Goal: Information Seeking & Learning: Find specific fact

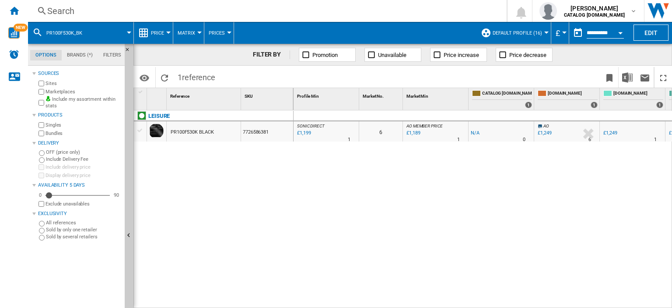
click at [64, 11] on div "Search" at bounding box center [265, 11] width 437 height 12
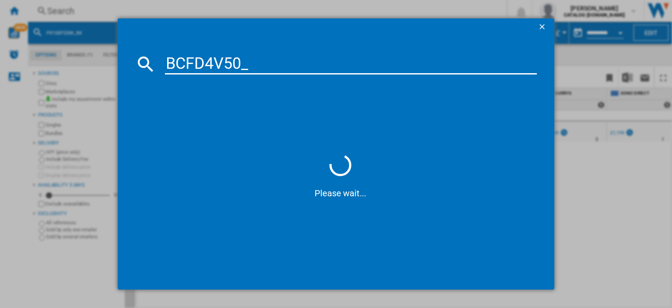
type input "BCFD4V50"
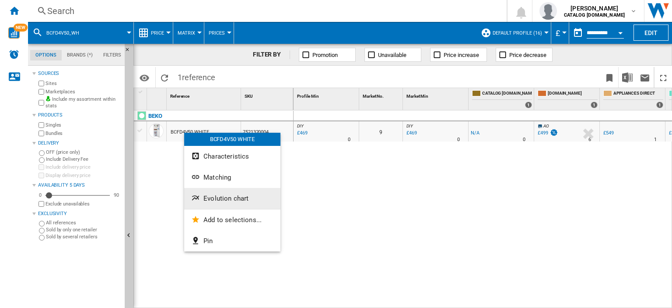
click at [221, 197] on span "Evolution chart" at bounding box center [226, 198] width 45 height 8
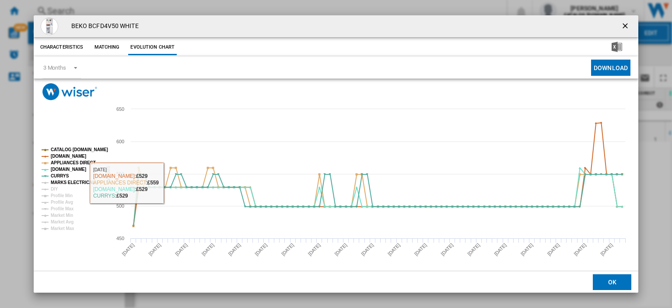
click at [73, 183] on tspan "MARKS ELECTRICAL" at bounding box center [73, 182] width 44 height 5
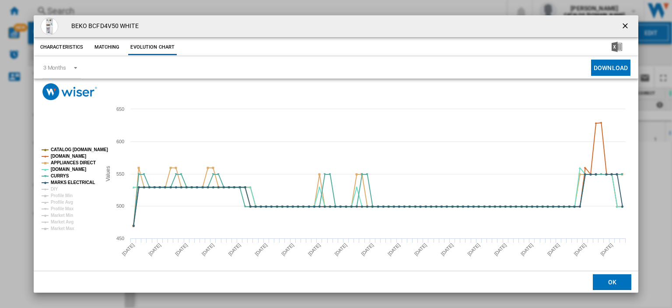
click at [623, 28] on ng-md-icon "getI18NText('BUTTONS.CLOSE_DIALOG')" at bounding box center [626, 26] width 11 height 11
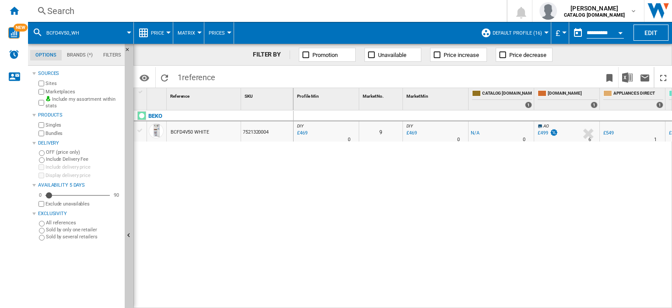
click at [63, 10] on div "Search" at bounding box center [265, 11] width 437 height 12
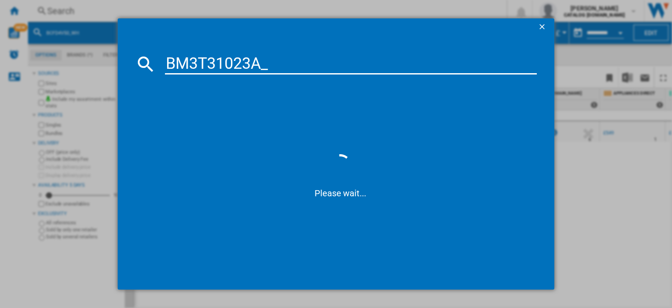
type input "BM3T31023A"
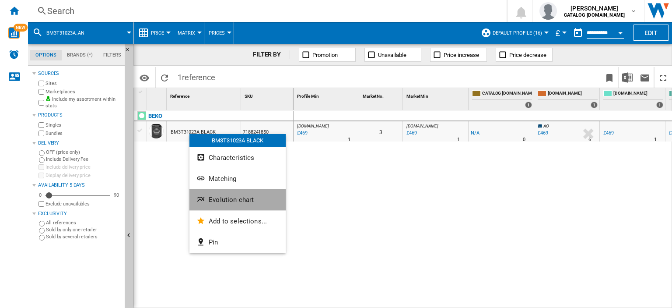
click at [222, 202] on span "Evolution chart" at bounding box center [231, 200] width 45 height 8
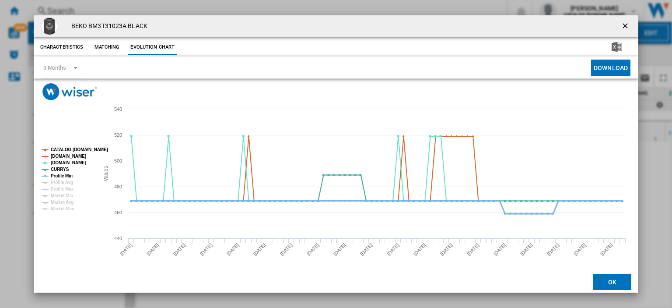
click at [65, 176] on tspan "Profile Min" at bounding box center [62, 175] width 22 height 5
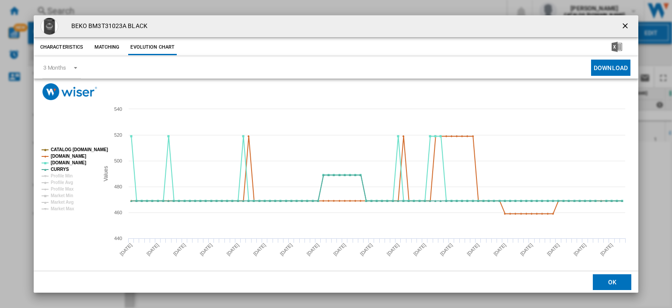
click at [622, 28] on ng-md-icon "getI18NText('BUTTONS.CLOSE_DIALOG')" at bounding box center [626, 26] width 11 height 11
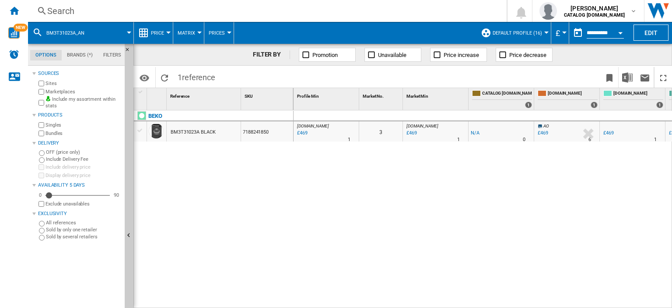
click at [63, 11] on div "Search" at bounding box center [265, 11] width 437 height 12
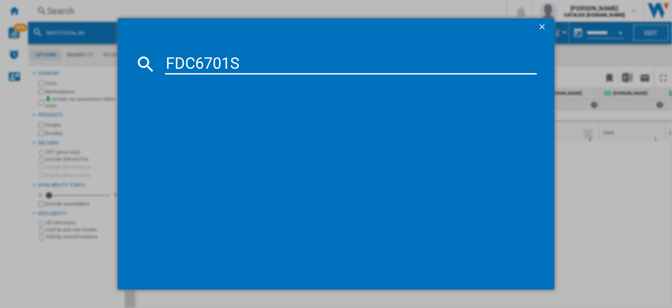
type input "FDC6701S"
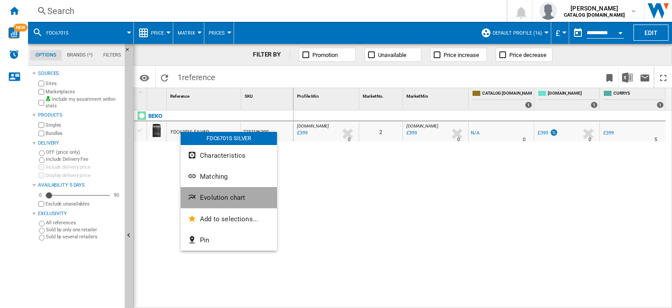
click at [224, 198] on span "Evolution chart" at bounding box center [222, 197] width 45 height 8
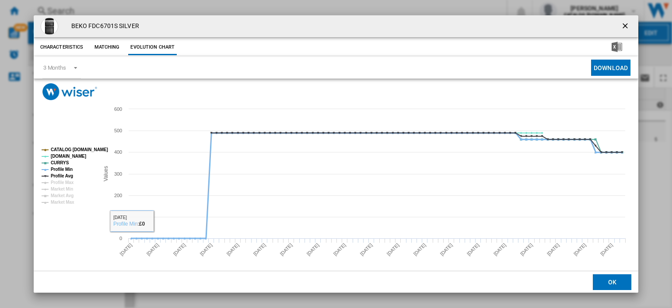
click at [58, 169] on tspan "Profile Min" at bounding box center [62, 169] width 22 height 5
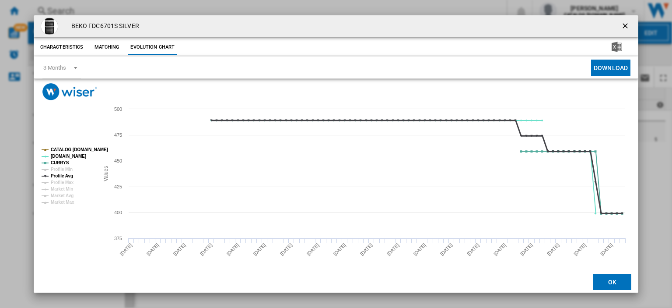
click at [60, 174] on tspan "Profile Avg" at bounding box center [62, 175] width 22 height 5
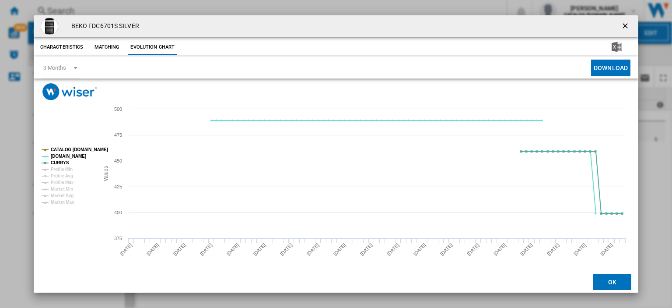
click at [621, 23] on ng-md-icon "getI18NText('BUTTONS.CLOSE_DIALOG')" at bounding box center [626, 26] width 11 height 11
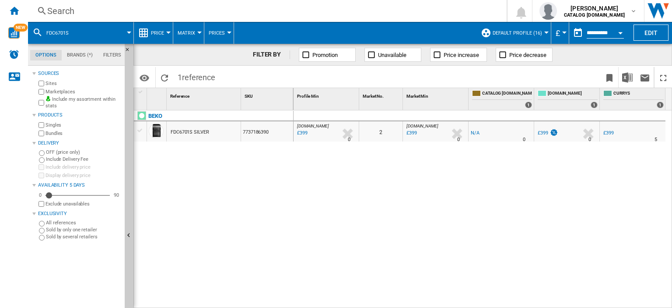
click at [76, 7] on div "Search" at bounding box center [265, 11] width 437 height 12
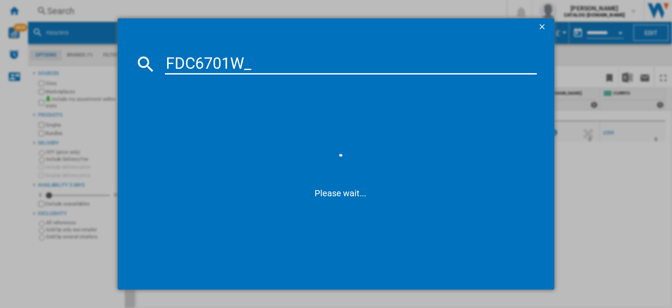
type input "FDC6701W"
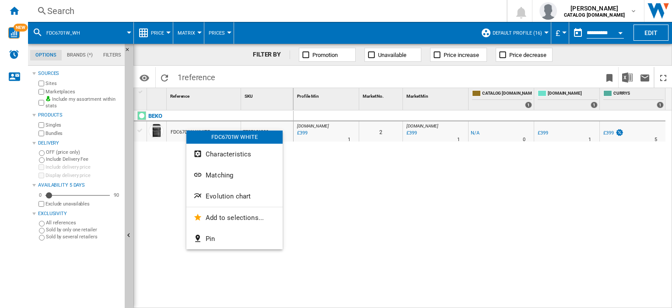
click at [241, 202] on button "Evolution chart" at bounding box center [234, 196] width 96 height 21
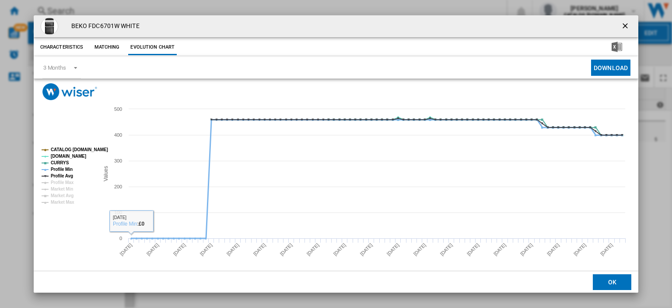
click at [64, 169] on tspan "Profile Min" at bounding box center [62, 169] width 22 height 5
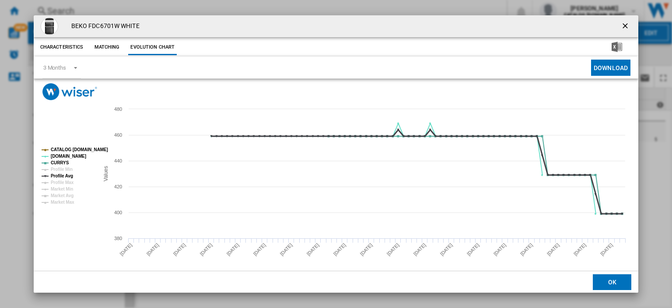
click at [64, 173] on tspan "Profile Avg" at bounding box center [62, 175] width 22 height 5
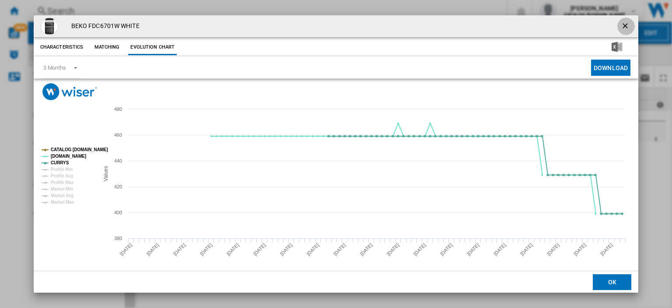
drag, startPoint x: 625, startPoint y: 26, endPoint x: 64, endPoint y: 91, distance: 564.9
click at [624, 27] on ng-md-icon "getI18NText('BUTTONS.CLOSE_DIALOG')" at bounding box center [626, 26] width 11 height 11
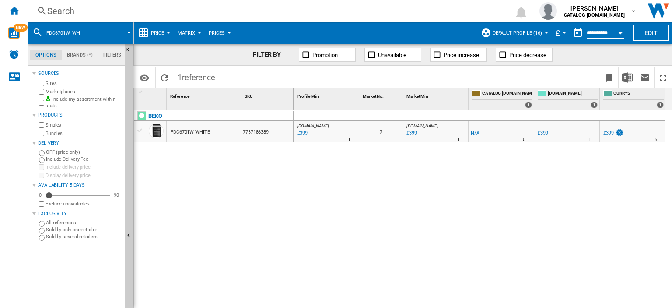
click at [61, 8] on div "Search" at bounding box center [265, 11] width 437 height 12
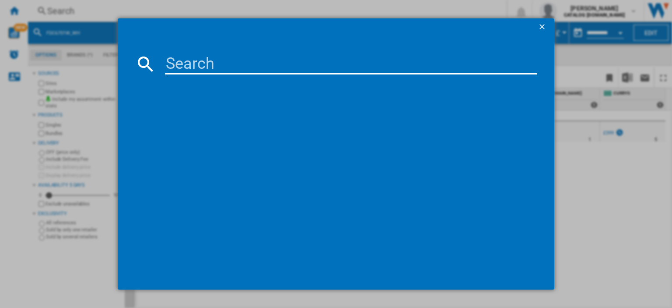
paste input "FDC6731K_BK"
type input "FDC6731K"
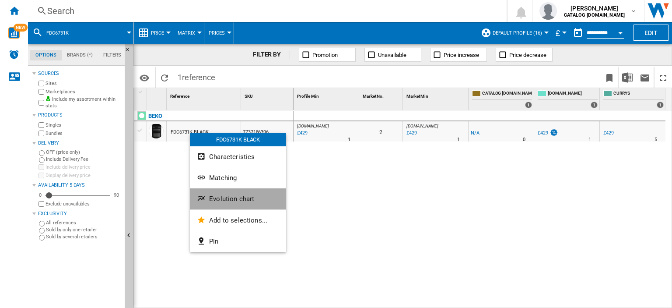
click at [228, 194] on button "Evolution chart" at bounding box center [238, 198] width 96 height 21
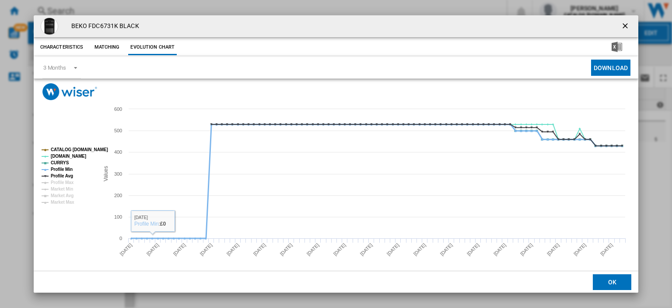
click at [61, 169] on tspan "Profile Min" at bounding box center [62, 169] width 22 height 5
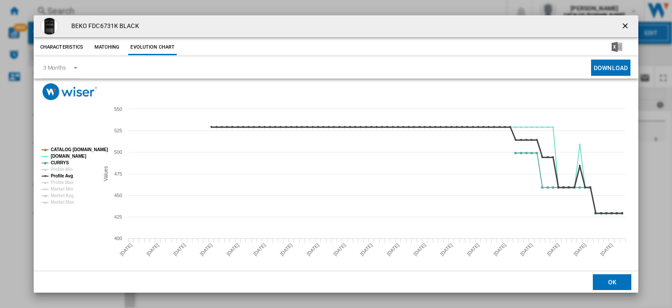
click at [62, 173] on tspan "Profile Avg" at bounding box center [62, 175] width 22 height 5
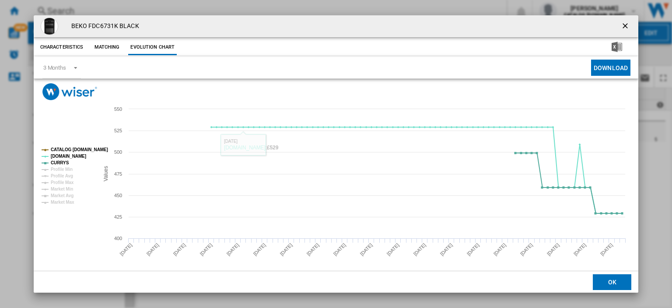
click at [622, 24] on ng-md-icon "getI18NText('BUTTONS.CLOSE_DIALOG')" at bounding box center [626, 26] width 11 height 11
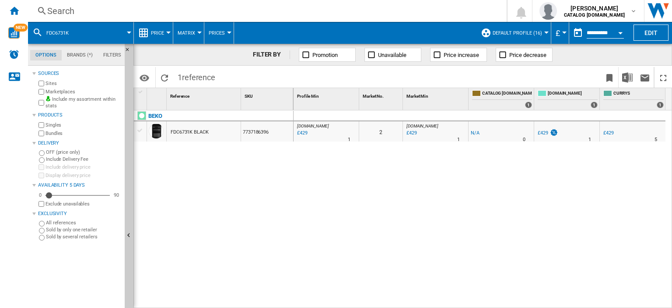
click at [52, 10] on div "Search" at bounding box center [265, 11] width 437 height 12
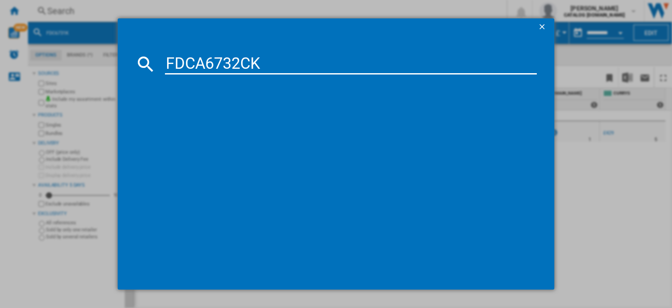
type input "FDCA6732CK"
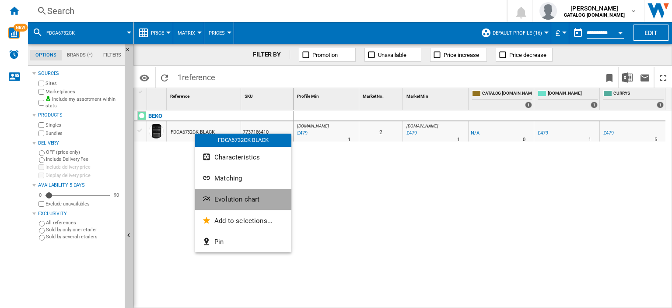
click at [235, 196] on span "Evolution chart" at bounding box center [236, 199] width 45 height 8
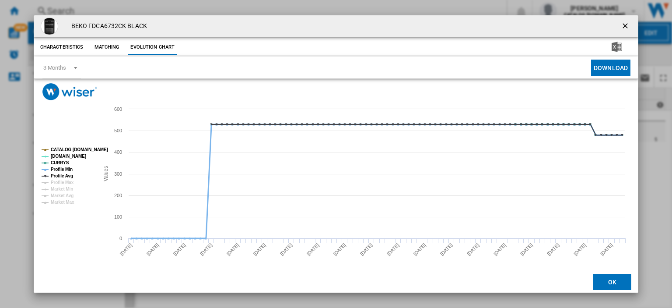
click at [62, 169] on tspan "Profile Min" at bounding box center [62, 169] width 22 height 5
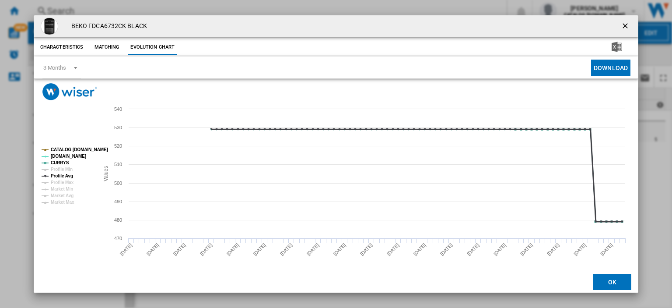
click at [61, 176] on tspan "Profile Avg" at bounding box center [62, 175] width 22 height 5
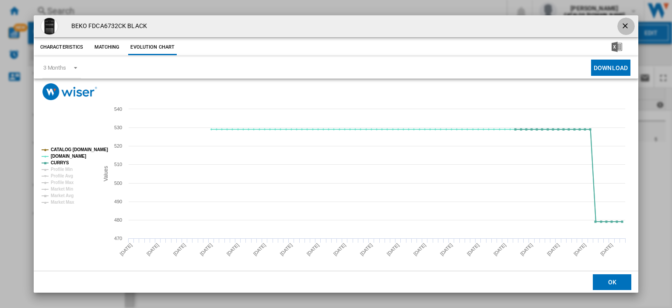
drag, startPoint x: 623, startPoint y: 25, endPoint x: 101, endPoint y: 28, distance: 522.2
click at [623, 25] on ng-md-icon "getI18NText('BUTTONS.CLOSE_DIALOG')" at bounding box center [626, 26] width 11 height 11
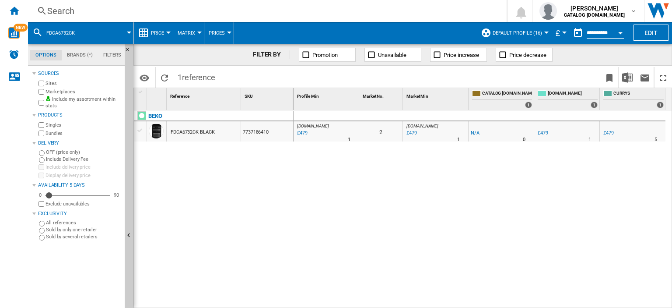
click at [58, 10] on div "Search" at bounding box center [265, 11] width 437 height 12
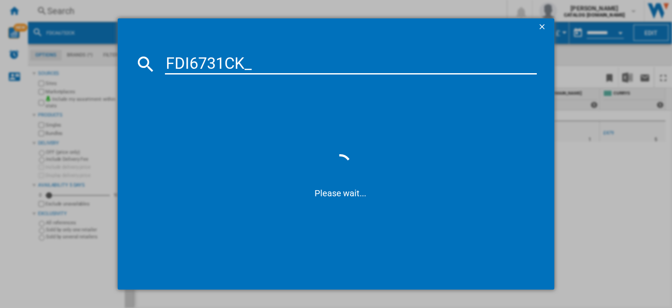
type input "FDI6731CK"
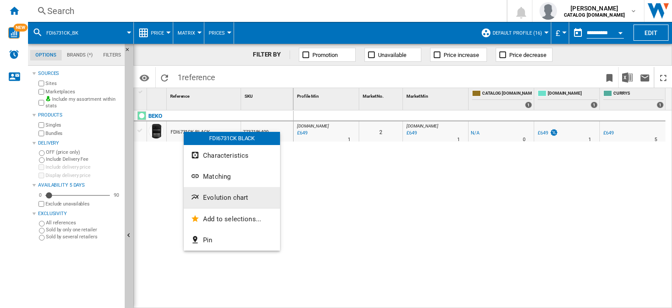
click at [225, 197] on span "Evolution chart" at bounding box center [225, 197] width 45 height 8
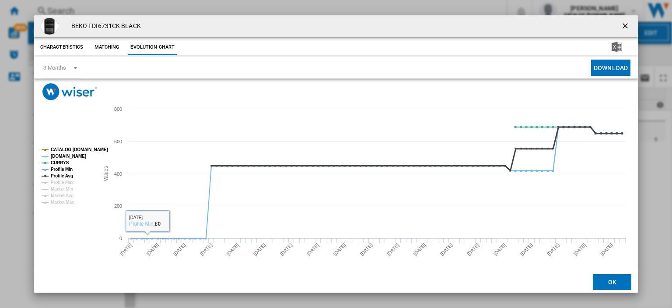
click at [58, 177] on tspan "Profile Avg" at bounding box center [62, 175] width 22 height 5
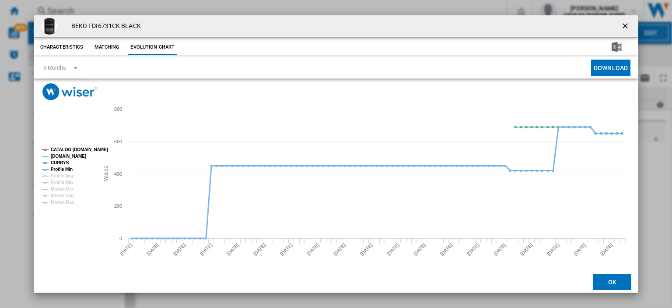
click at [57, 169] on tspan "Profile Min" at bounding box center [62, 169] width 22 height 5
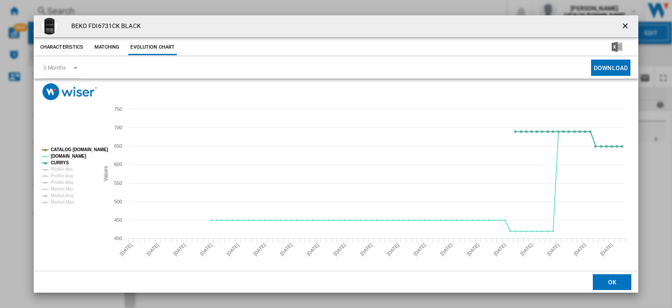
click at [621, 24] on ng-md-icon "getI18NText('BUTTONS.CLOSE_DIALOG')" at bounding box center [626, 26] width 11 height 11
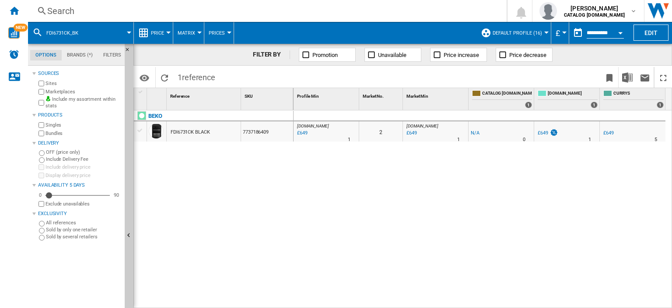
click at [54, 9] on div "Search" at bounding box center [265, 11] width 437 height 12
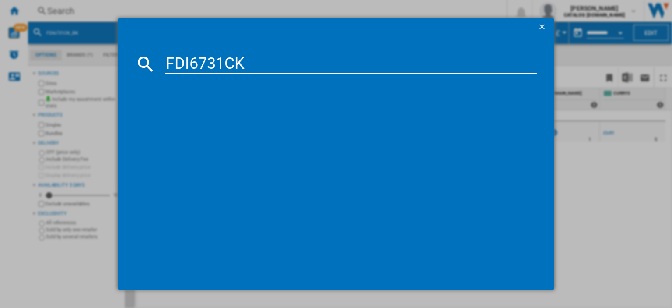
type input "FDI6731CK"
click at [196, 120] on div "BEKO FDI6731CK BLACK" at bounding box center [342, 120] width 363 height 9
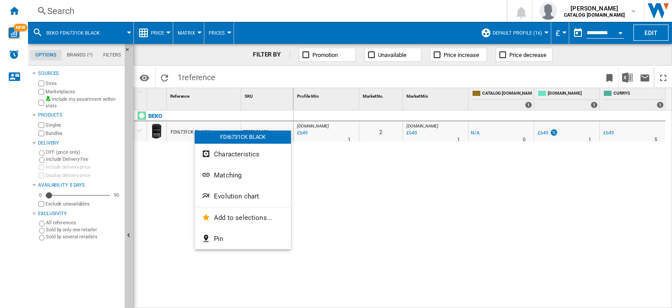
click at [232, 192] on span "Evolution chart" at bounding box center [236, 196] width 45 height 8
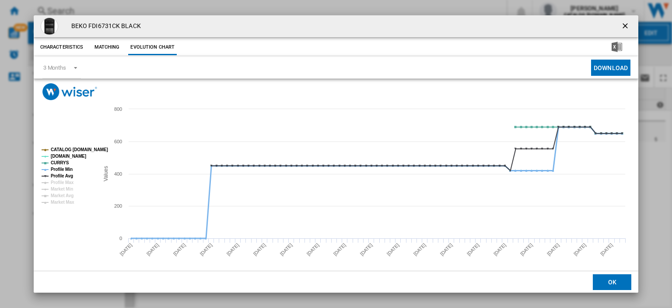
click at [60, 169] on tspan "Profile Min" at bounding box center [62, 169] width 22 height 5
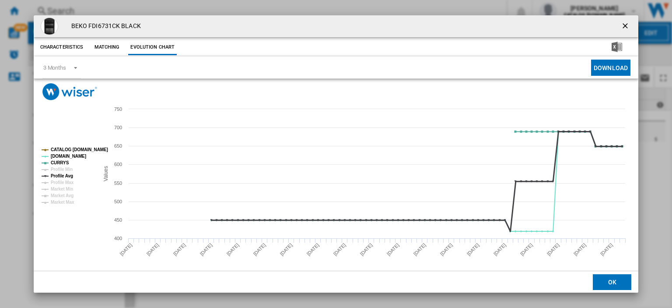
click at [61, 173] on tspan "Profile Avg" at bounding box center [62, 175] width 22 height 5
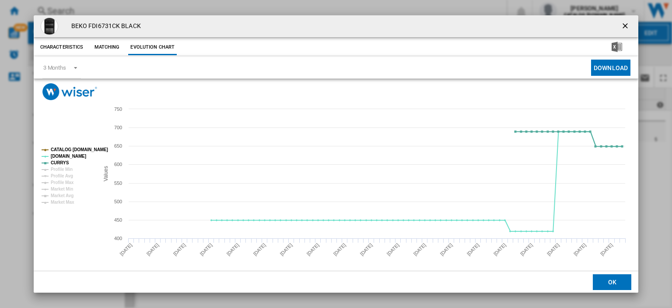
click at [621, 24] on ng-md-icon "getI18NText('BUTTONS.CLOSE_DIALOG')" at bounding box center [626, 26] width 11 height 11
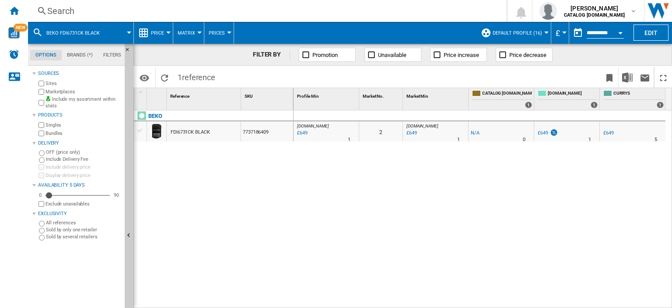
click at [63, 8] on div "Search" at bounding box center [265, 11] width 437 height 12
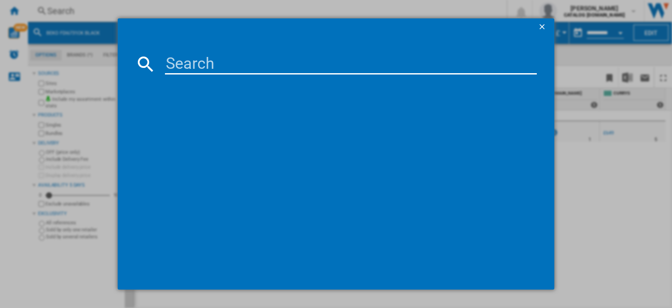
drag, startPoint x: 160, startPoint y: 58, endPoint x: 171, endPoint y: 52, distance: 12.9
drag, startPoint x: 171, startPoint y: 52, endPoint x: 167, endPoint y: 64, distance: 13.0
click at [167, 64] on input at bounding box center [351, 63] width 372 height 21
drag, startPoint x: 165, startPoint y: 64, endPoint x: 337, endPoint y: 64, distance: 172.5
paste input "FTC6701K_BK"
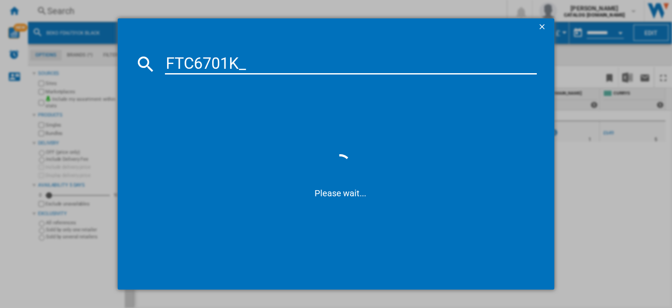
type input "FTC6701K"
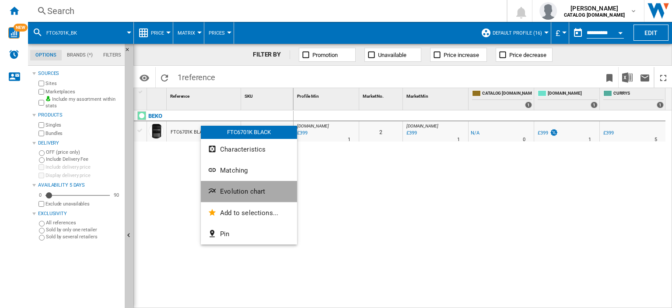
click at [236, 189] on span "Evolution chart" at bounding box center [242, 191] width 45 height 8
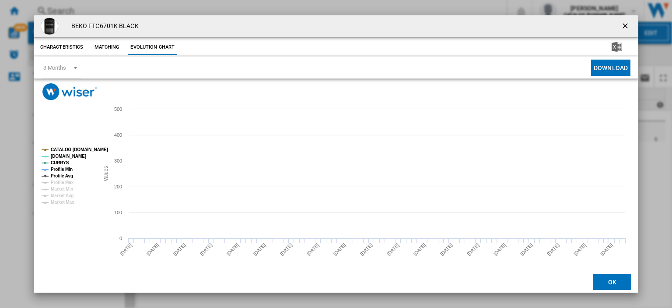
click at [60, 169] on tspan "Profile Min" at bounding box center [62, 169] width 22 height 5
click at [59, 175] on tspan "Profile Avg" at bounding box center [62, 175] width 22 height 5
click at [621, 26] on ng-md-icon "getI18NText('BUTTONS.CLOSE_DIALOG')" at bounding box center [626, 26] width 11 height 11
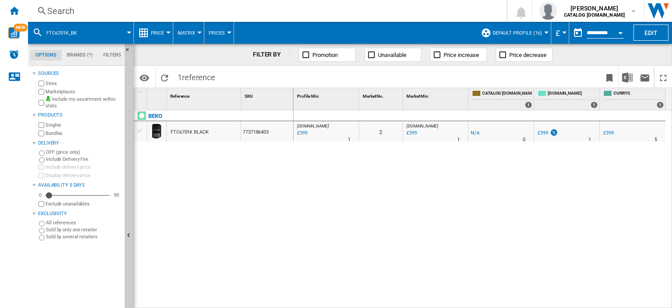
click at [63, 11] on div "Search" at bounding box center [265, 11] width 437 height 12
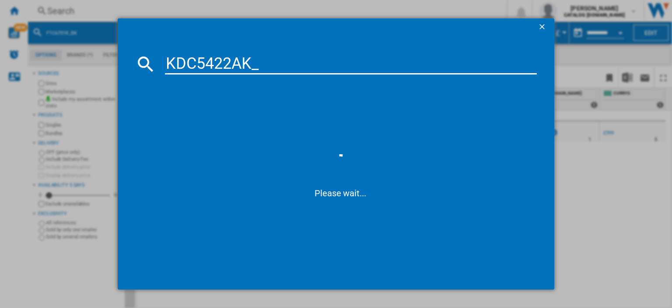
type input "KDC5422AK"
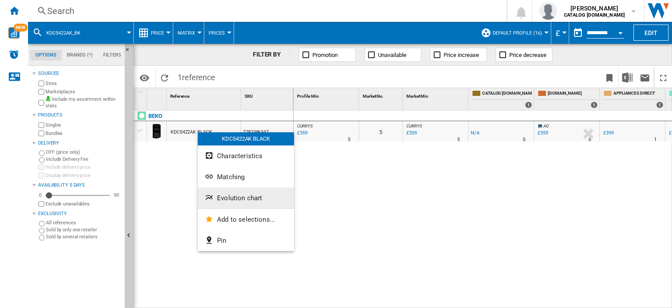
click at [245, 200] on span "Evolution chart" at bounding box center [239, 198] width 45 height 8
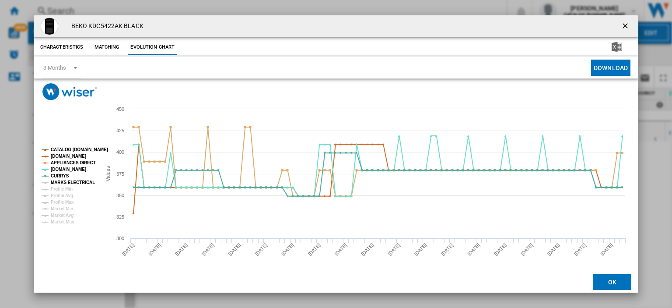
click at [71, 183] on tspan "MARKS ELECTRICAL" at bounding box center [73, 182] width 44 height 5
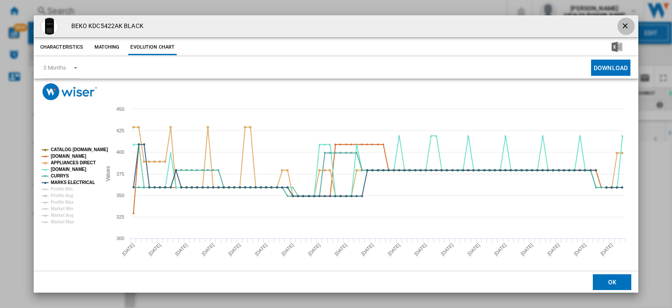
click at [622, 24] on ng-md-icon "getI18NText('BUTTONS.CLOSE_DIALOG')" at bounding box center [626, 26] width 11 height 11
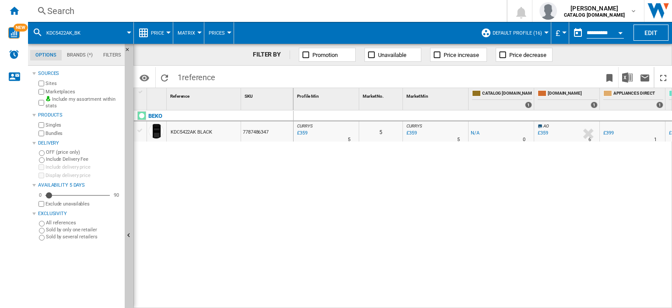
click at [54, 14] on div "Search" at bounding box center [265, 11] width 437 height 12
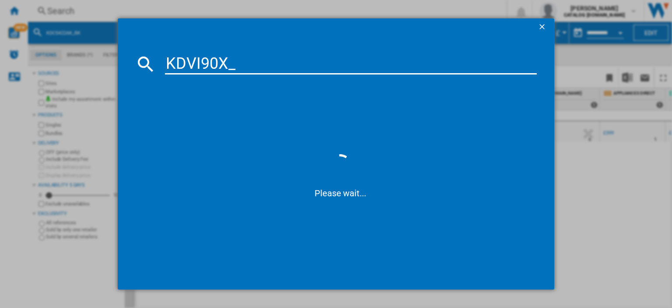
type input "KDVI90X"
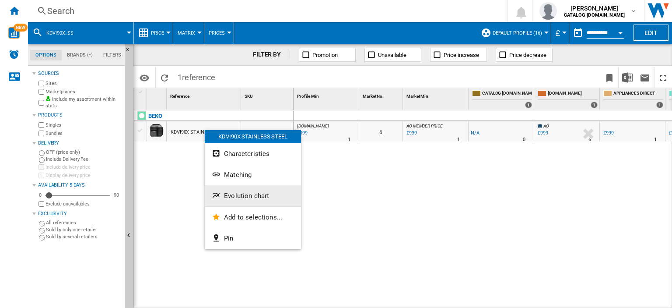
click at [249, 194] on span "Evolution chart" at bounding box center [246, 196] width 45 height 8
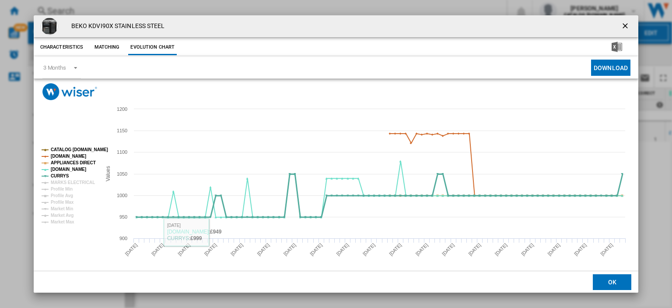
click at [67, 178] on tspan "CURRYS" at bounding box center [60, 175] width 18 height 5
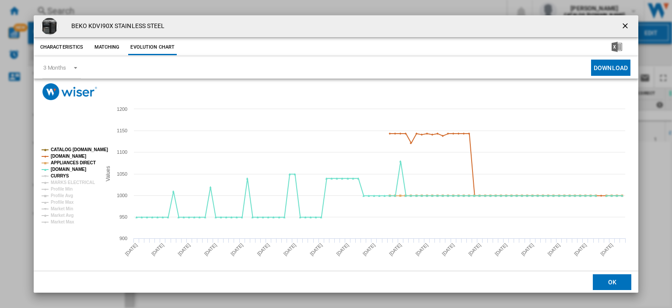
click at [60, 176] on tspan "CURRYS" at bounding box center [60, 175] width 18 height 5
click at [63, 180] on tspan "MARKS ELECTRICAL" at bounding box center [73, 182] width 44 height 5
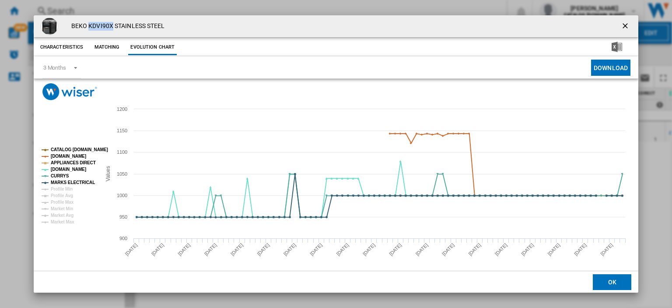
drag, startPoint x: 88, startPoint y: 25, endPoint x: 112, endPoint y: 26, distance: 23.7
click at [112, 26] on h4 "BEKO KDVI90X STAINLESS STEEL" at bounding box center [116, 26] width 98 height 9
copy h4 "KDVI90X"
